Goal: Transaction & Acquisition: Purchase product/service

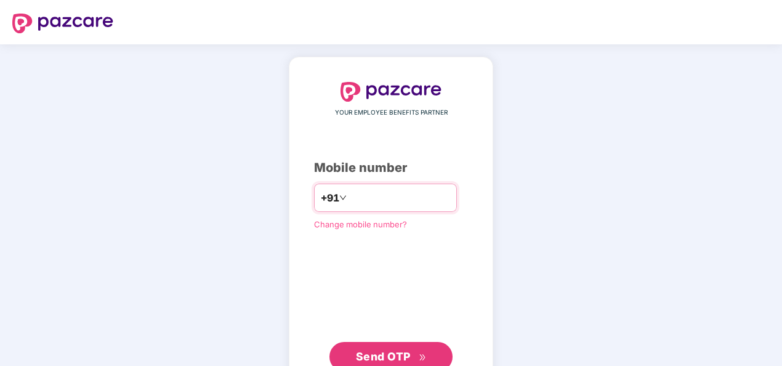
click at [408, 202] on input "number" at bounding box center [399, 198] width 101 height 20
click at [349, 195] on input "**********" at bounding box center [399, 198] width 101 height 20
type input "**********"
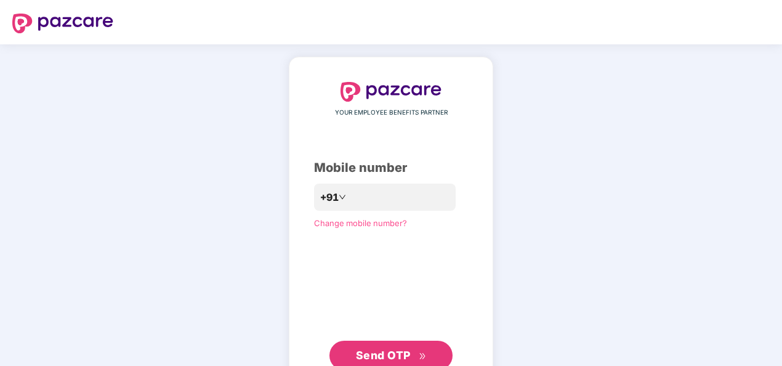
click at [384, 354] on span "Send OTP" at bounding box center [383, 354] width 55 height 13
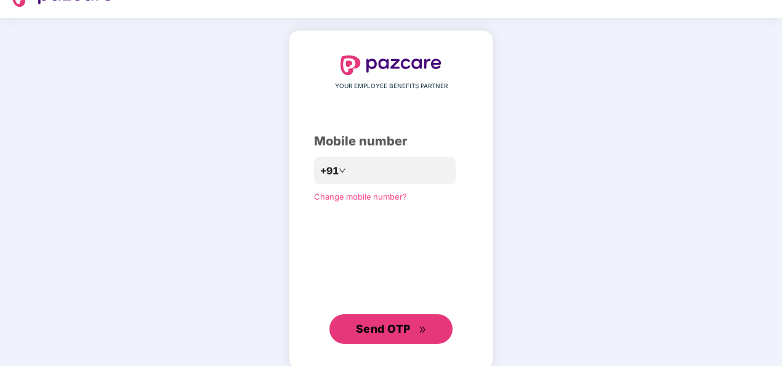
scroll to position [41, 0]
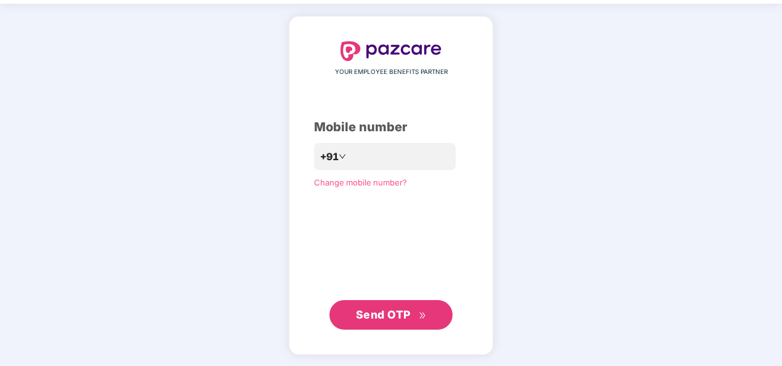
click at [432, 306] on button "Send OTP" at bounding box center [390, 315] width 123 height 30
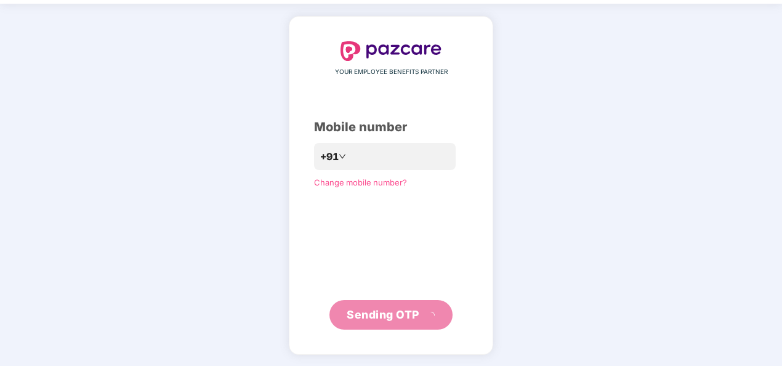
scroll to position [36, 0]
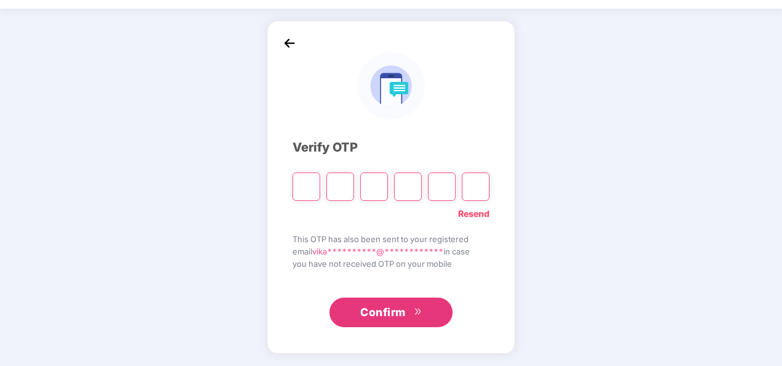
type input "*"
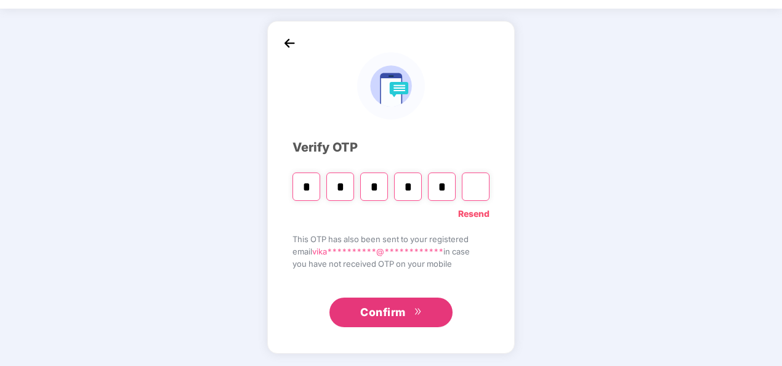
type input "*"
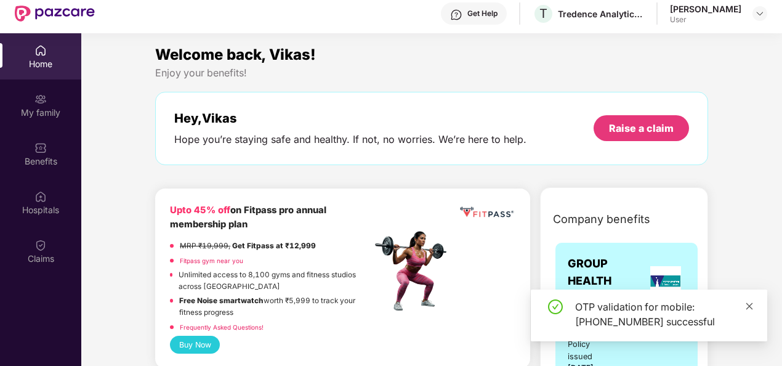
click at [746, 305] on icon "close" at bounding box center [749, 306] width 9 height 9
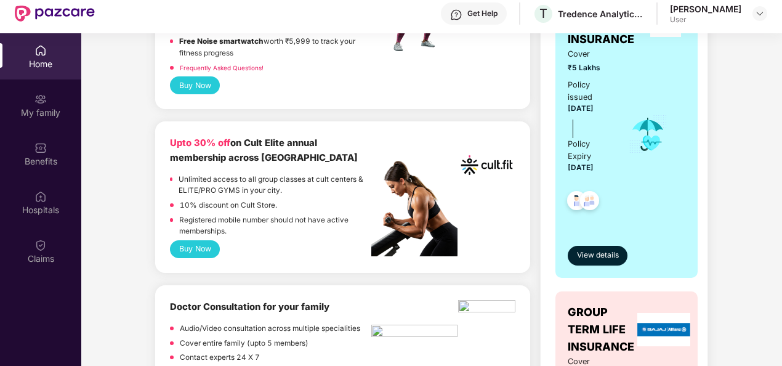
scroll to position [308, 0]
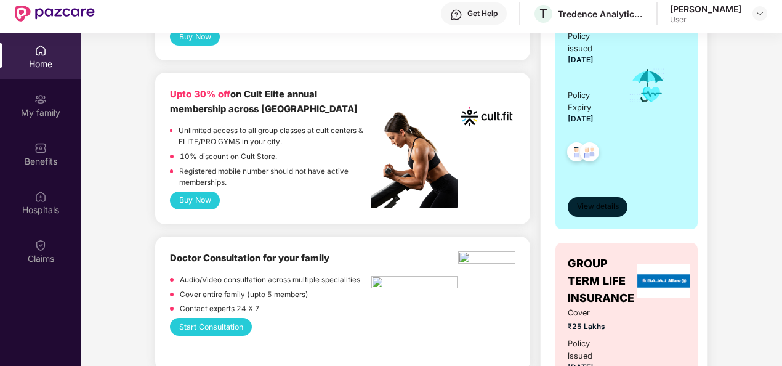
click at [591, 201] on span "View details" at bounding box center [598, 207] width 42 height 12
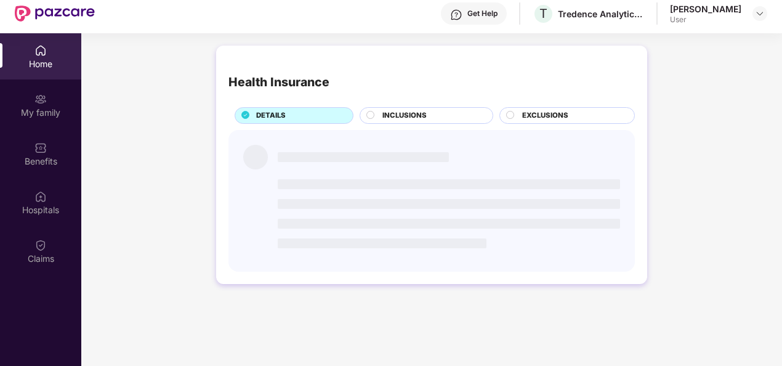
scroll to position [0, 0]
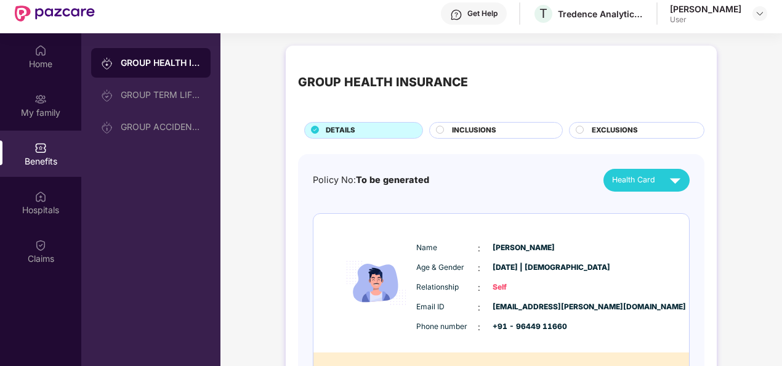
click at [468, 126] on span "INCLUSIONS" at bounding box center [474, 130] width 44 height 11
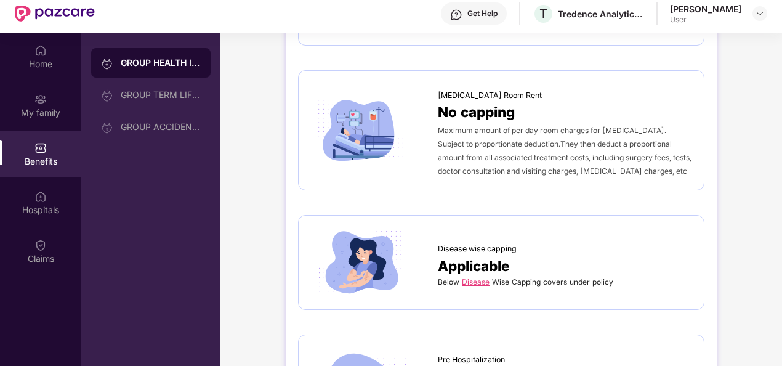
scroll to position [492, 0]
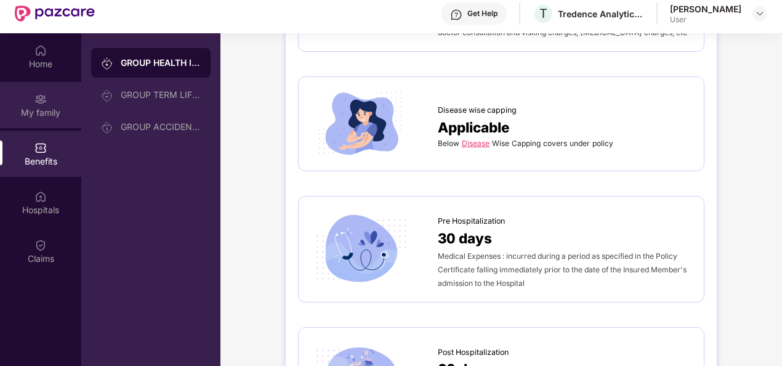
click at [70, 106] on div "My family" at bounding box center [40, 112] width 81 height 12
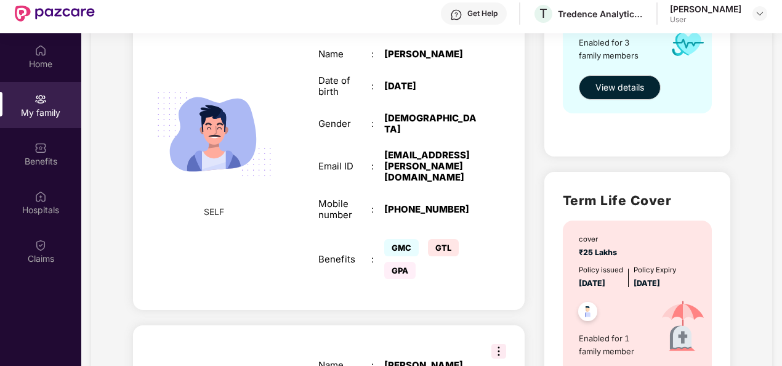
scroll to position [150, 0]
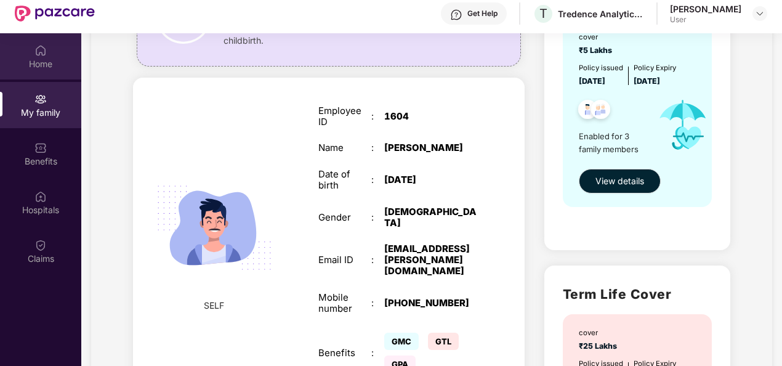
click at [38, 68] on div "Home" at bounding box center [40, 64] width 81 height 12
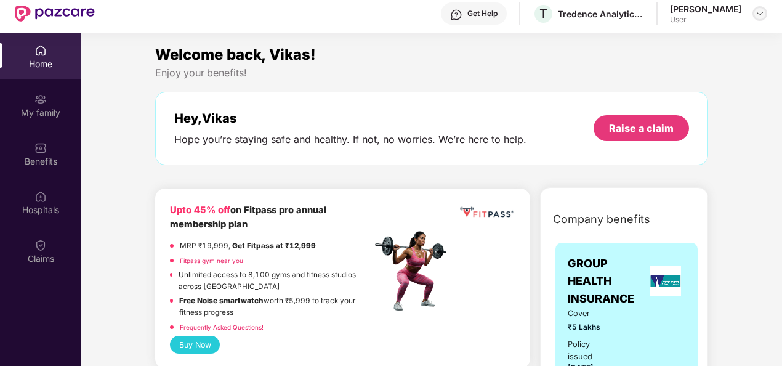
click at [759, 14] on img at bounding box center [760, 14] width 10 height 10
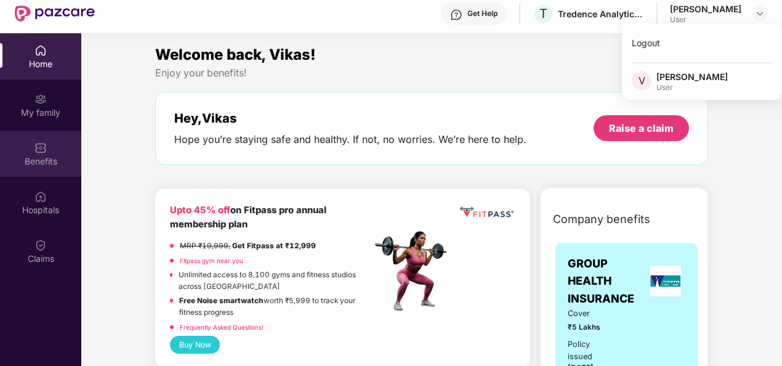
click at [34, 156] on div "Benefits" at bounding box center [40, 161] width 81 height 12
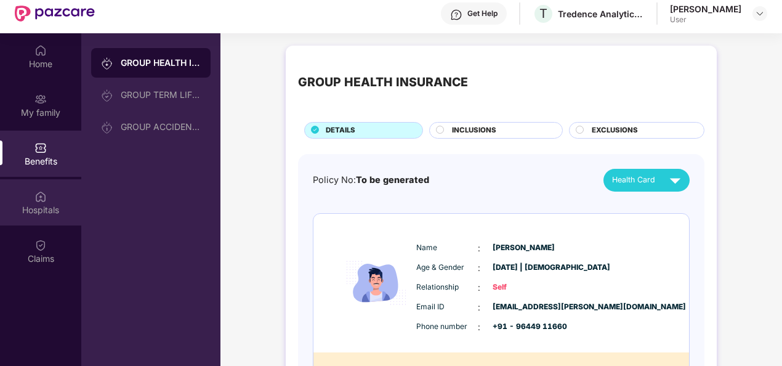
click at [41, 207] on div "Hospitals" at bounding box center [40, 210] width 81 height 12
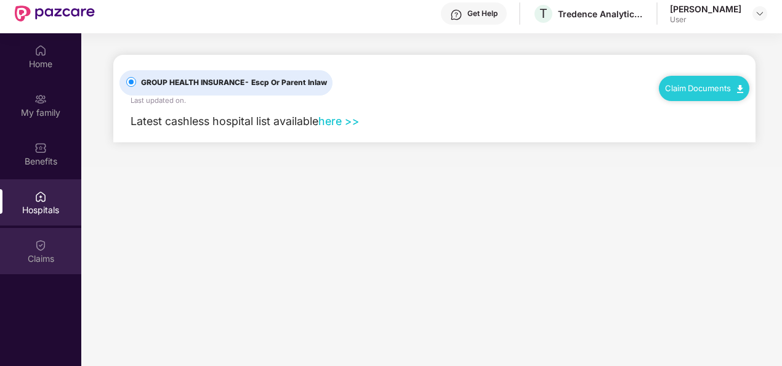
click at [38, 243] on img at bounding box center [40, 245] width 12 height 12
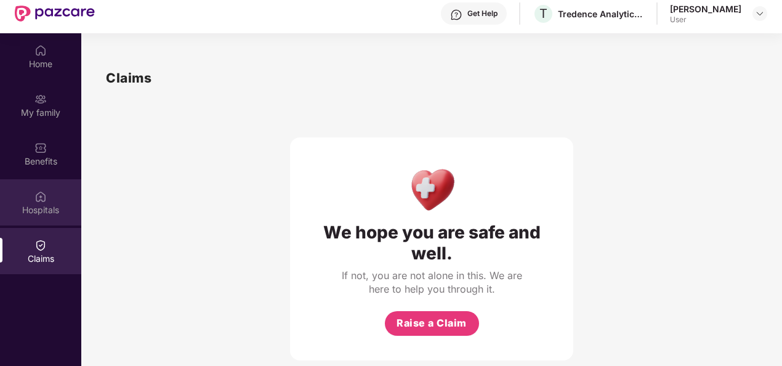
click at [47, 199] on div "Hospitals" at bounding box center [40, 202] width 81 height 46
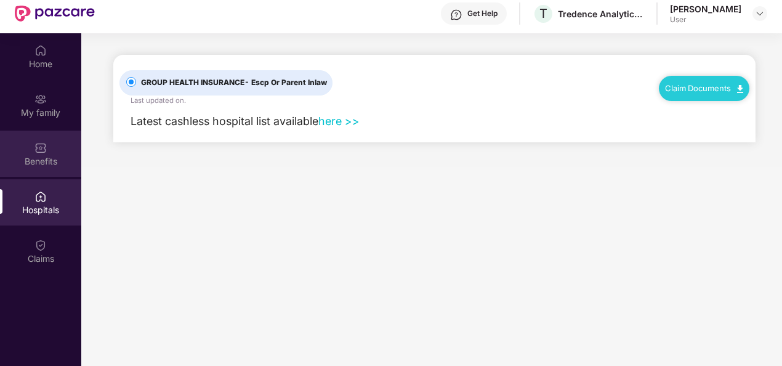
click at [46, 158] on div "Benefits" at bounding box center [40, 161] width 81 height 12
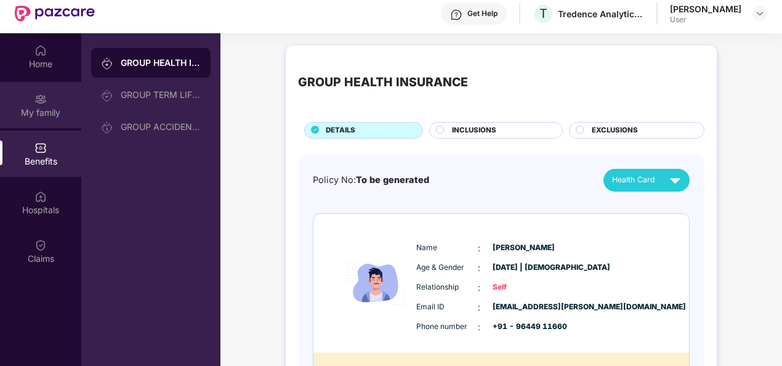
click at [50, 122] on div "My family" at bounding box center [40, 105] width 81 height 46
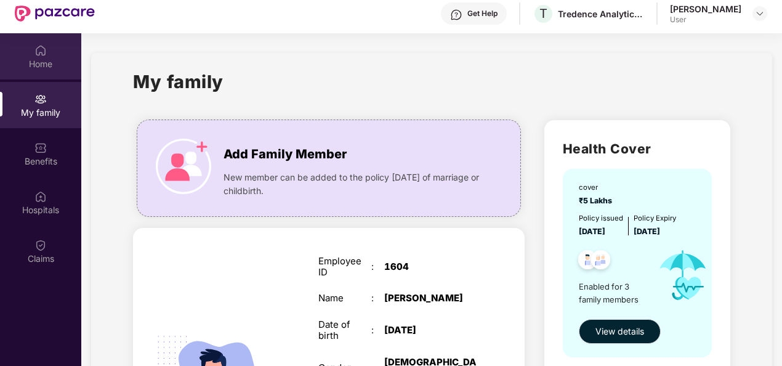
click at [47, 66] on div "Home" at bounding box center [40, 64] width 81 height 12
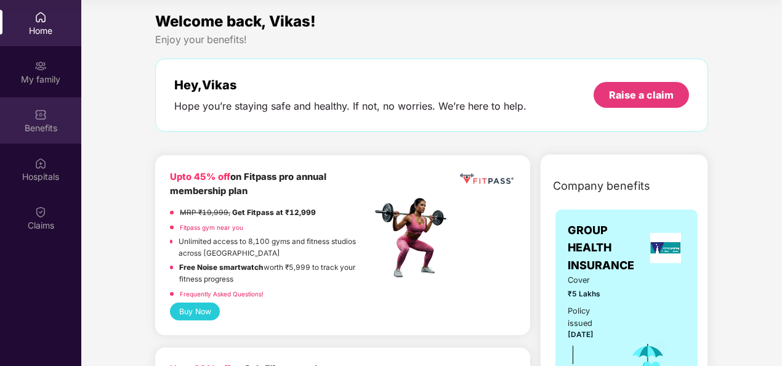
click at [50, 130] on div "Benefits" at bounding box center [40, 128] width 81 height 12
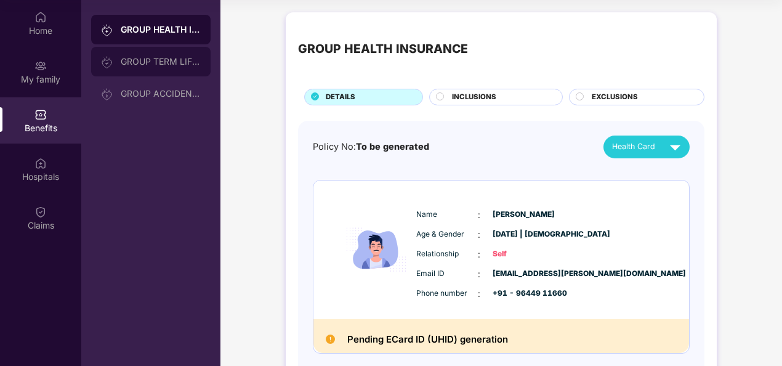
click at [178, 54] on div "GROUP TERM LIFE INSURANCE" at bounding box center [150, 62] width 119 height 30
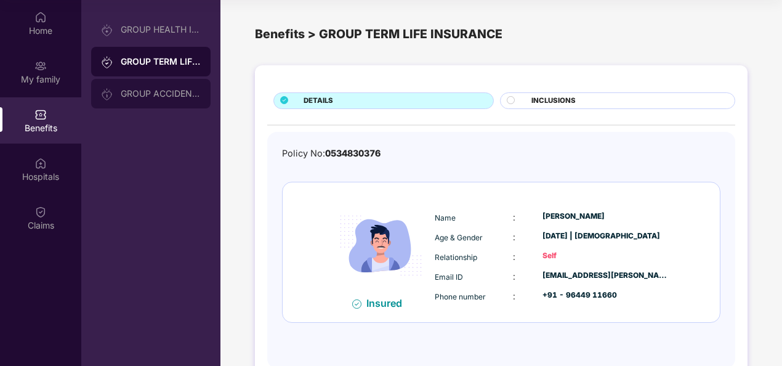
click at [151, 85] on div "GROUP ACCIDENTAL INSURANCE" at bounding box center [150, 94] width 119 height 30
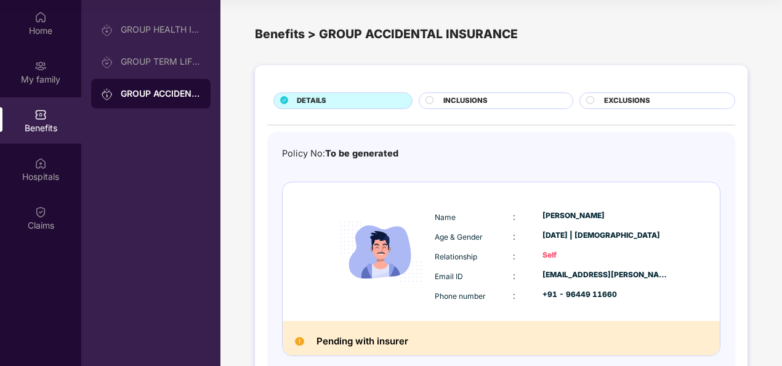
click at [494, 98] on div "INCLUSIONS" at bounding box center [501, 101] width 129 height 13
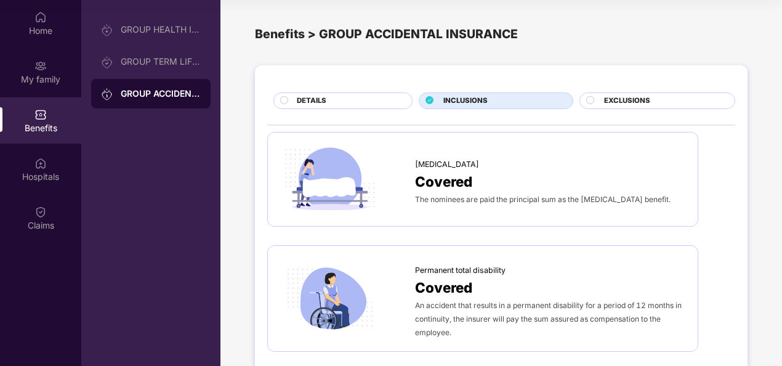
click at [638, 98] on span "EXCLUSIONS" at bounding box center [627, 100] width 46 height 11
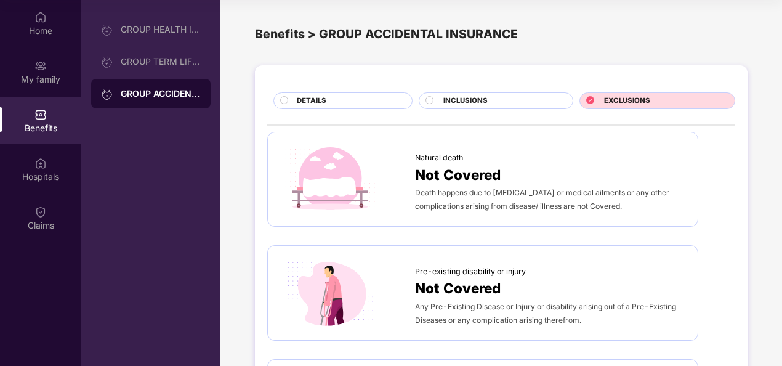
click at [508, 100] on div "INCLUSIONS" at bounding box center [501, 101] width 129 height 13
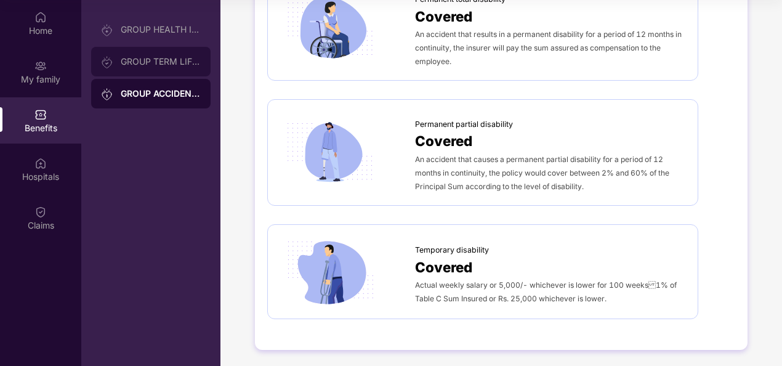
scroll to position [271, 0]
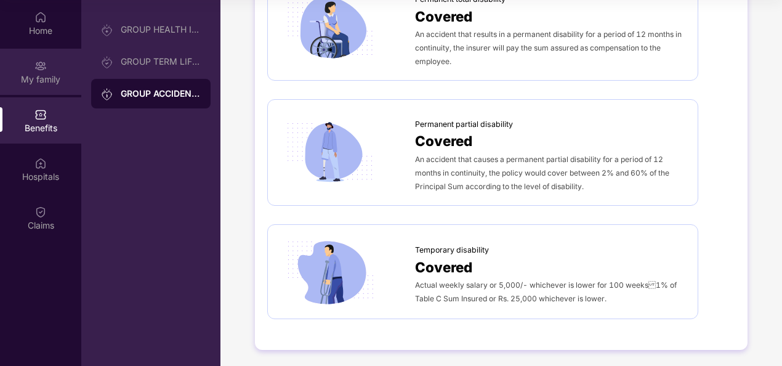
click at [31, 73] on div "My family" at bounding box center [40, 79] width 81 height 12
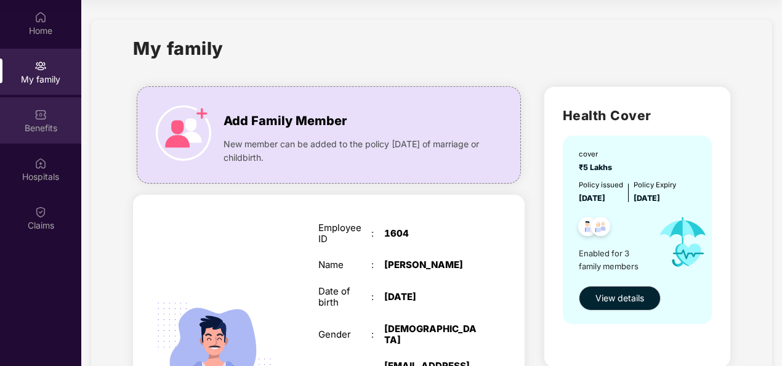
click at [33, 99] on div "Benefits" at bounding box center [40, 120] width 81 height 46
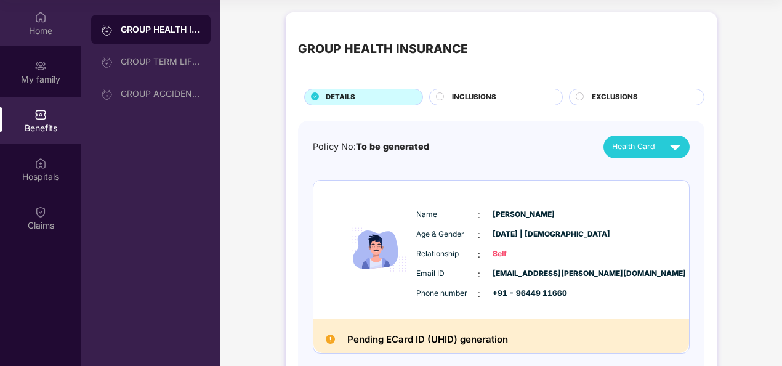
click at [27, 25] on div "Home" at bounding box center [40, 31] width 81 height 12
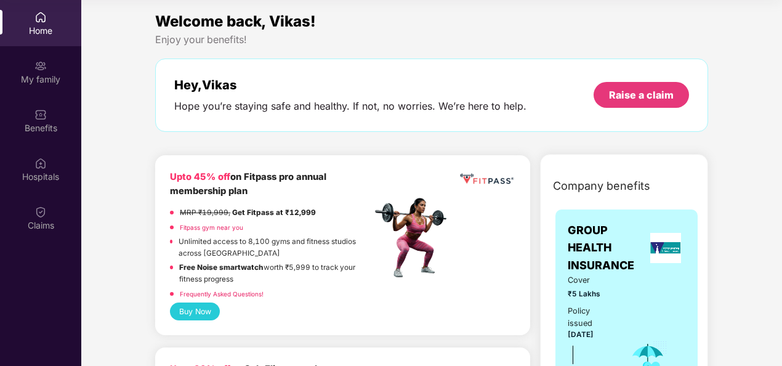
scroll to position [123, 0]
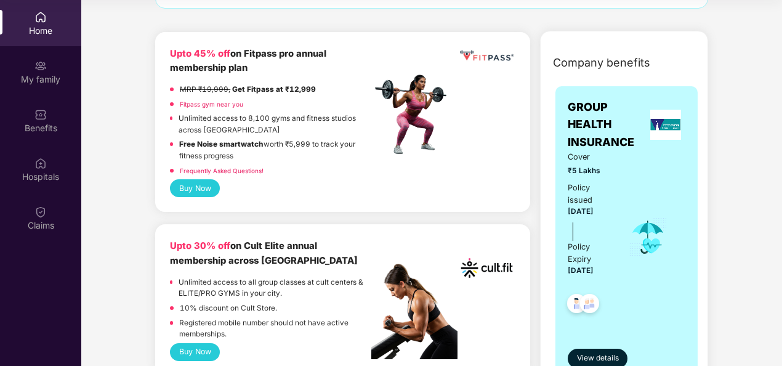
click at [203, 190] on button "Buy Now" at bounding box center [195, 188] width 50 height 18
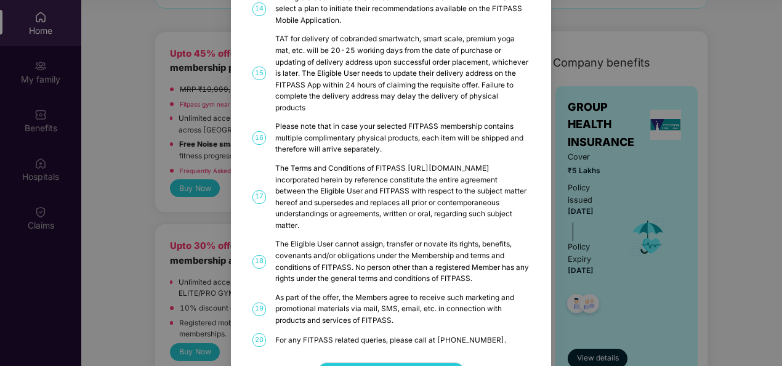
scroll to position [663, 0]
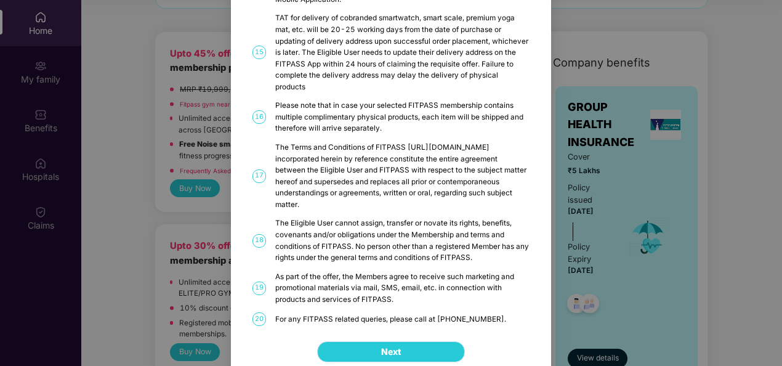
click at [375, 341] on button "Next" at bounding box center [391, 351] width 148 height 21
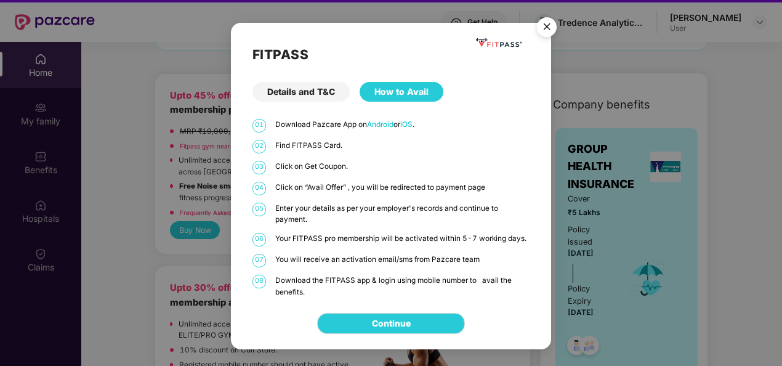
scroll to position [0, 0]
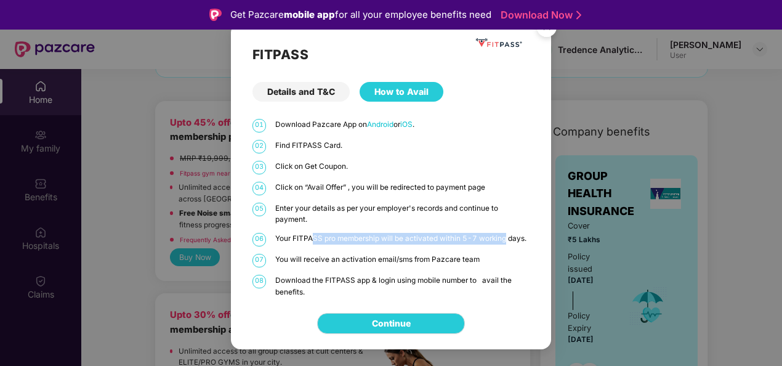
drag, startPoint x: 311, startPoint y: 238, endPoint x: 506, endPoint y: 236, distance: 194.5
click at [506, 236] on p "Your FITPASS pro membership will be activated within 5-7 working days." at bounding box center [402, 239] width 254 height 12
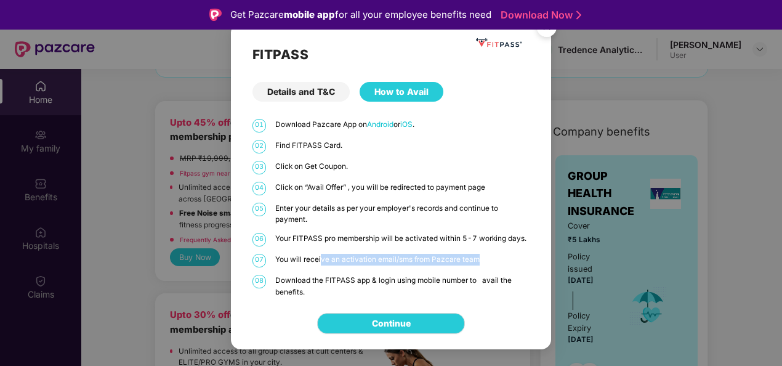
drag, startPoint x: 321, startPoint y: 262, endPoint x: 480, endPoint y: 255, distance: 159.6
click at [480, 255] on p "You will receive an activation email/sms from Pazcare team" at bounding box center [402, 260] width 254 height 12
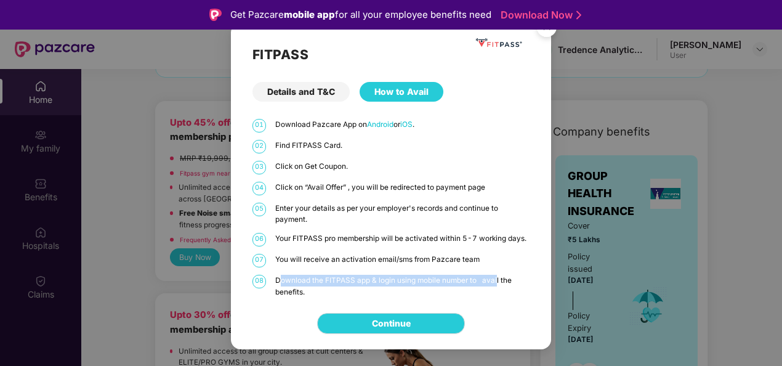
drag, startPoint x: 281, startPoint y: 281, endPoint x: 496, endPoint y: 273, distance: 214.9
click at [496, 273] on div "01 Download Pazcare App on Android or iOS . 02 Find FITPASS Card. 03 Click on G…" at bounding box center [390, 208] width 277 height 178
